Goal: Task Accomplishment & Management: Complete application form

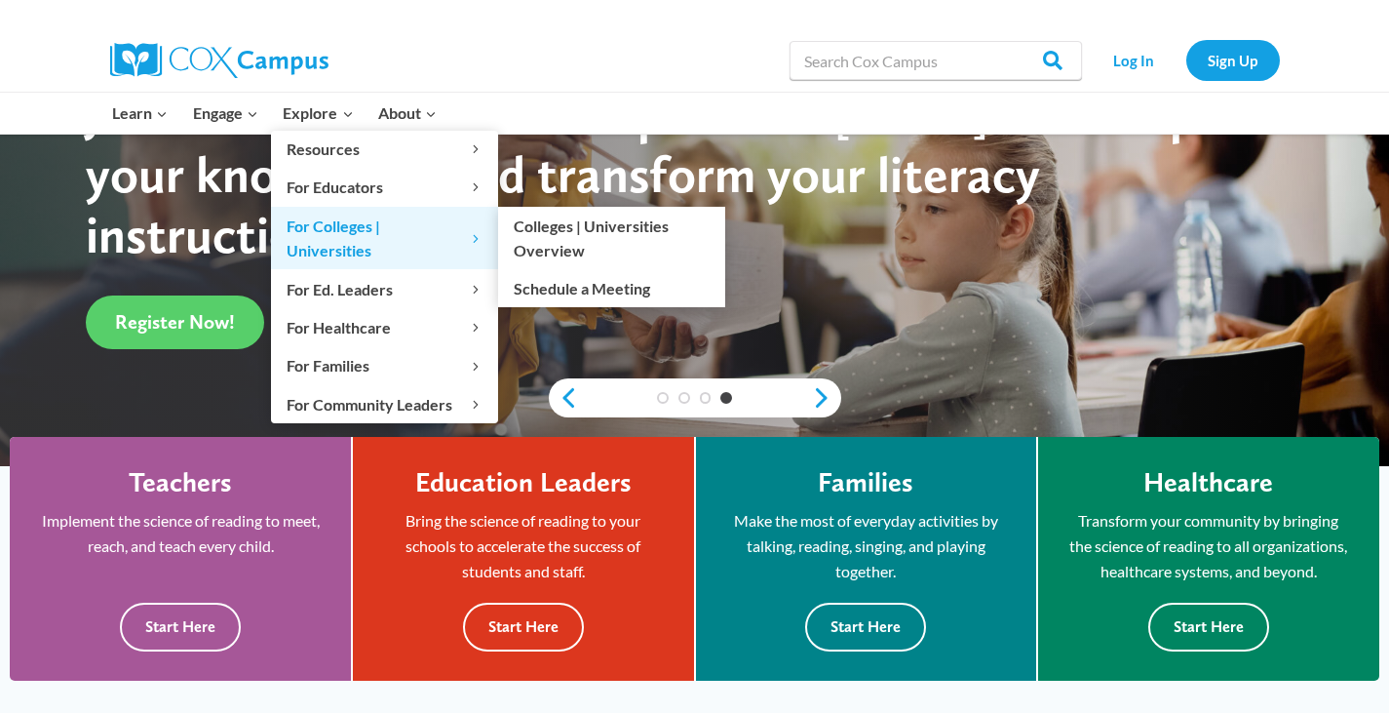
scroll to position [292, 0]
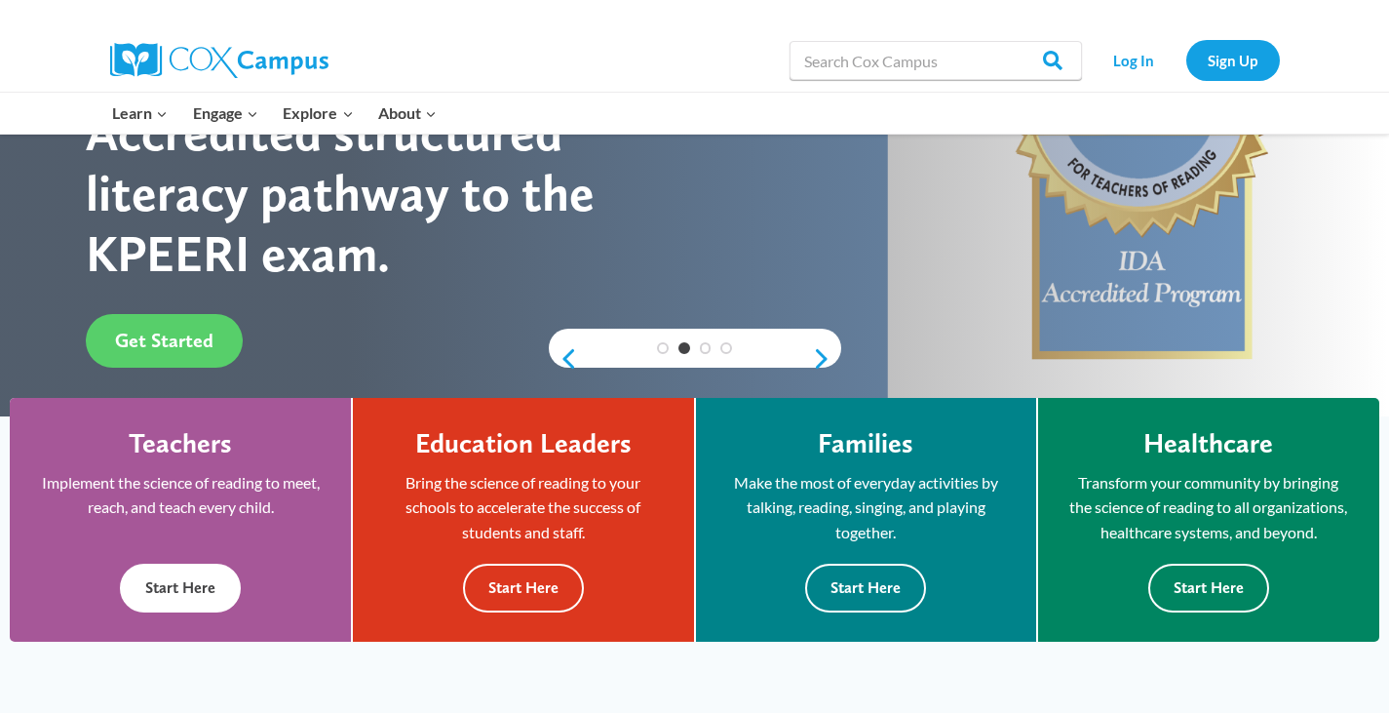
click at [188, 581] on button "Start Here" at bounding box center [180, 587] width 121 height 48
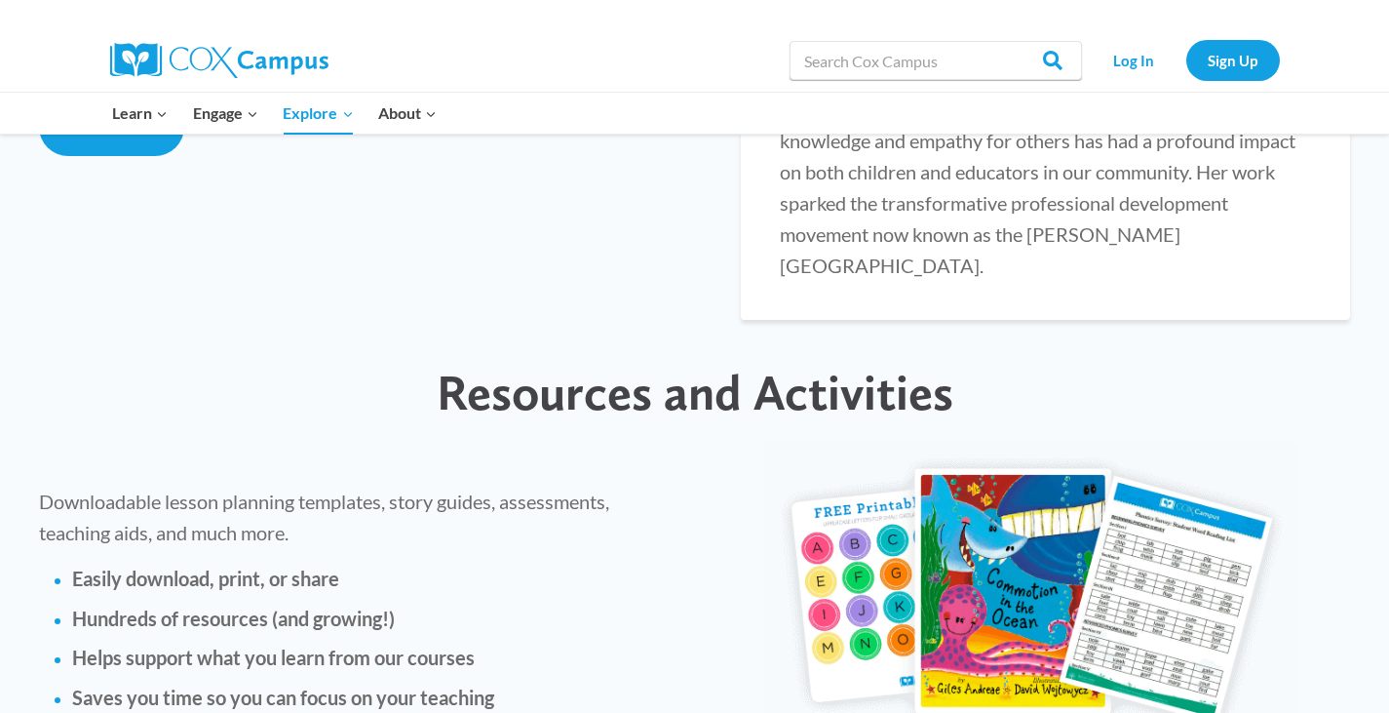
scroll to position [4192, 0]
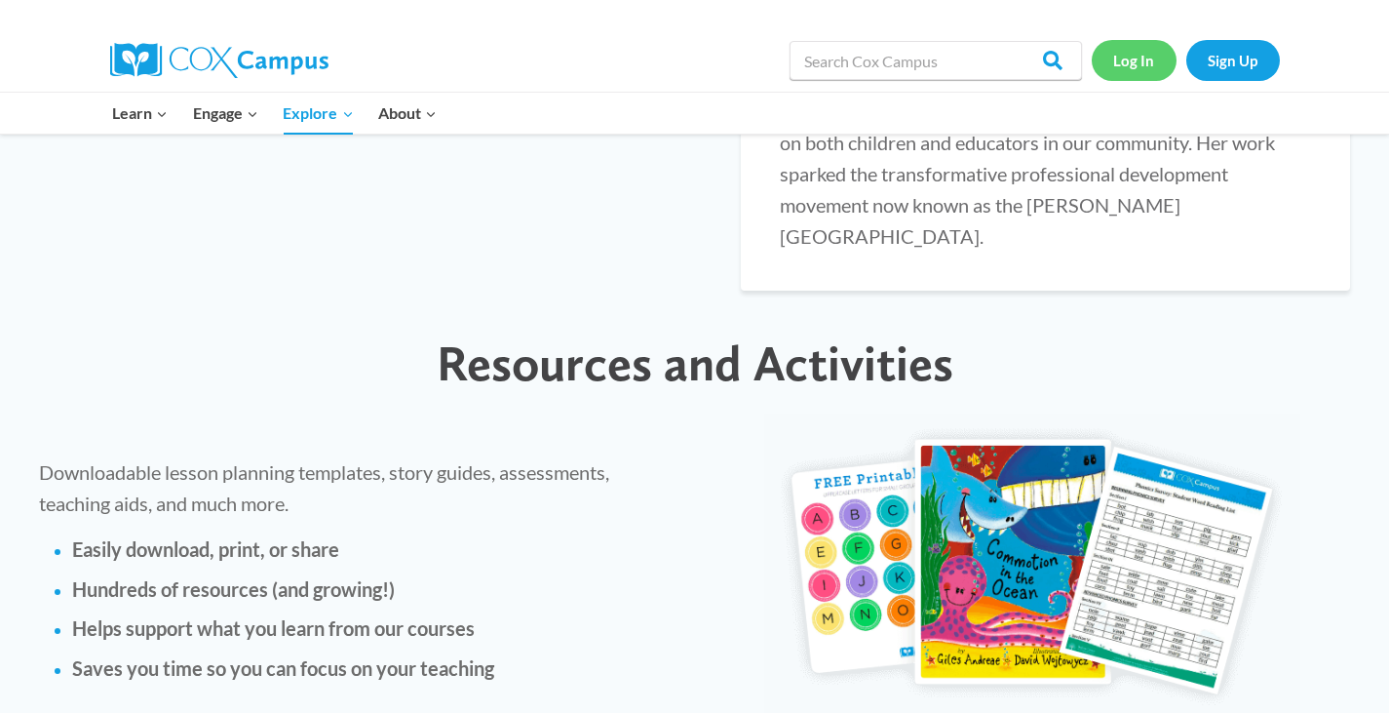
click at [1130, 59] on link "Log In" at bounding box center [1134, 60] width 85 height 40
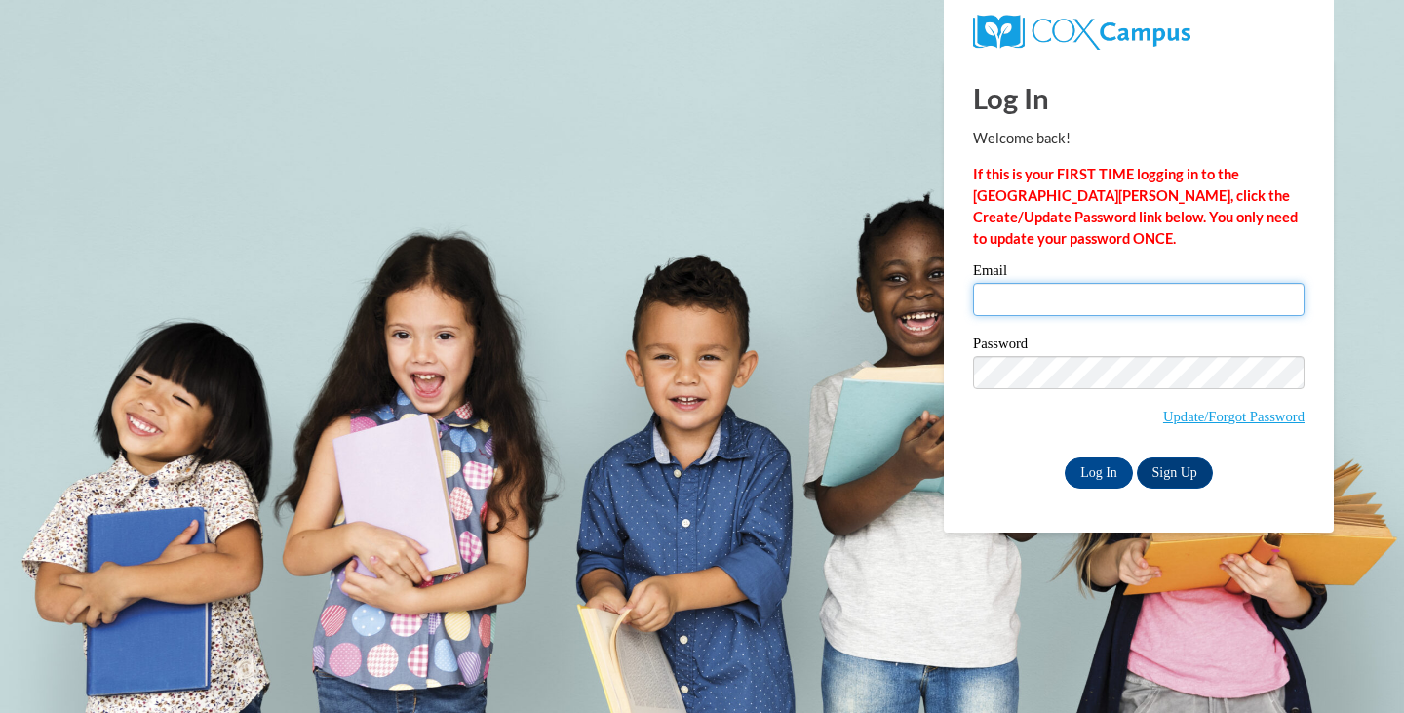
click at [1031, 299] on input "Email" at bounding box center [1138, 299] width 331 height 33
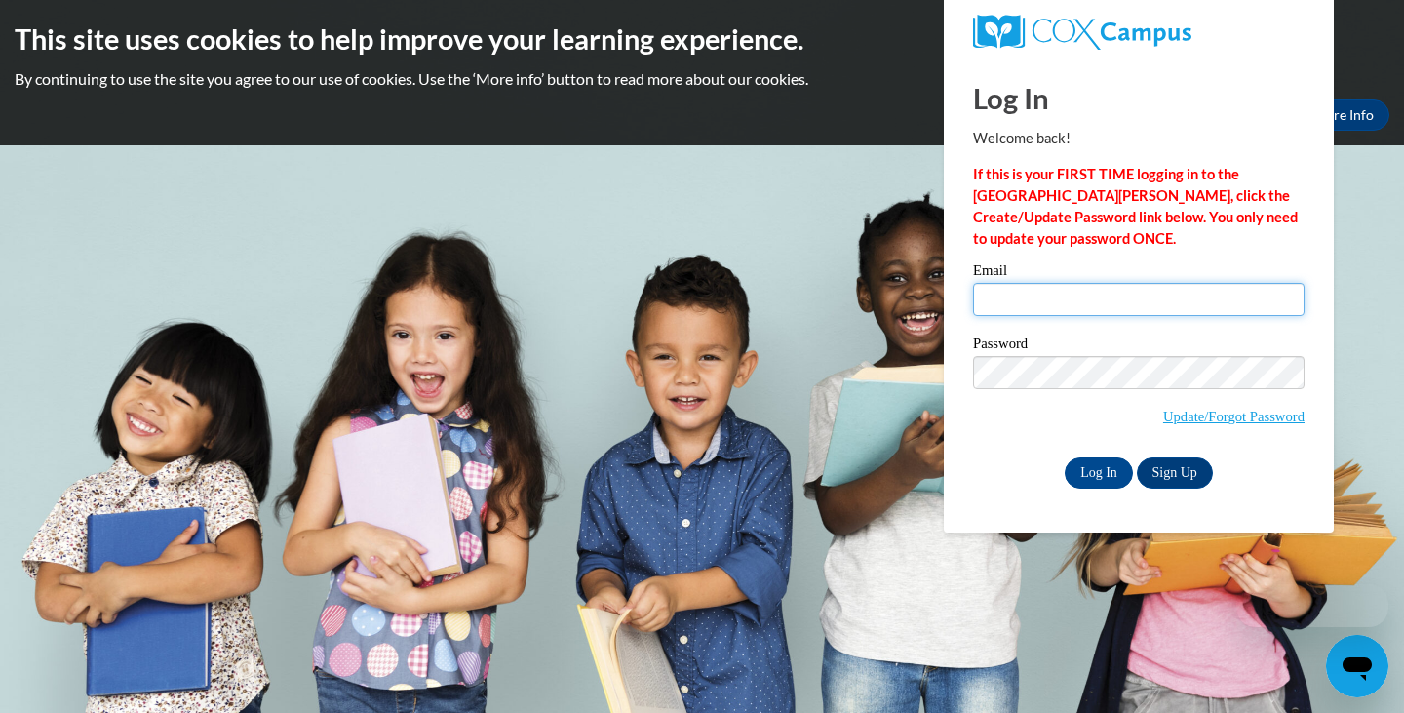
click at [1031, 299] on input "Email" at bounding box center [1138, 299] width 331 height 33
